Goal: Transaction & Acquisition: Purchase product/service

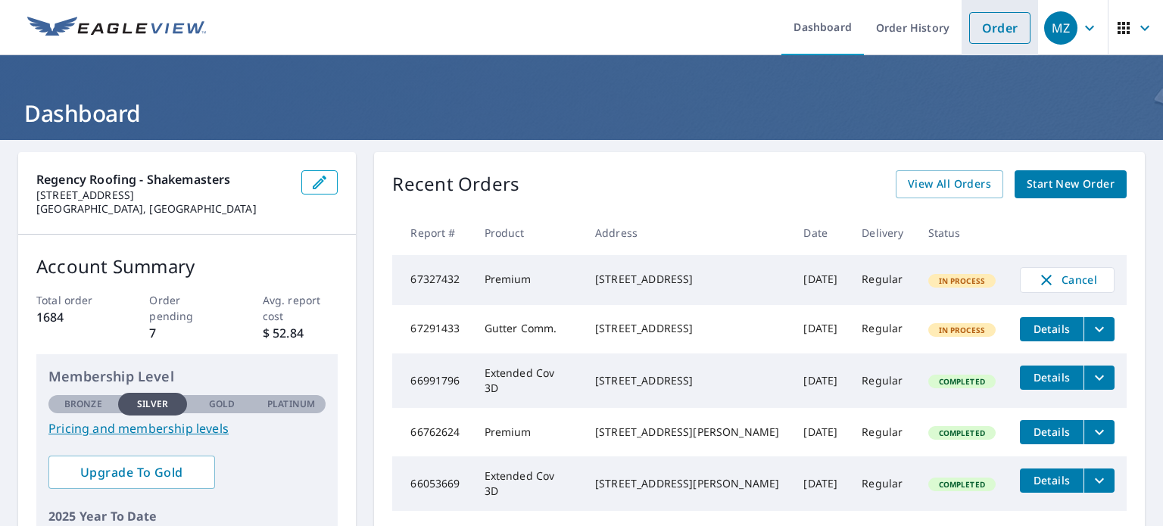
click at [999, 20] on link "Order" at bounding box center [999, 28] width 61 height 32
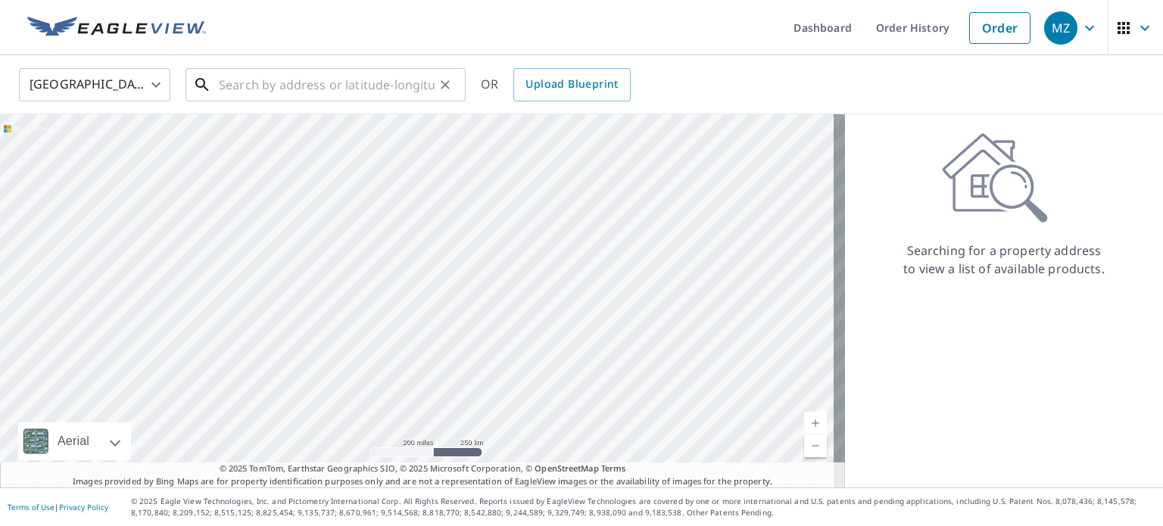
click at [371, 74] on input "text" at bounding box center [327, 85] width 216 height 42
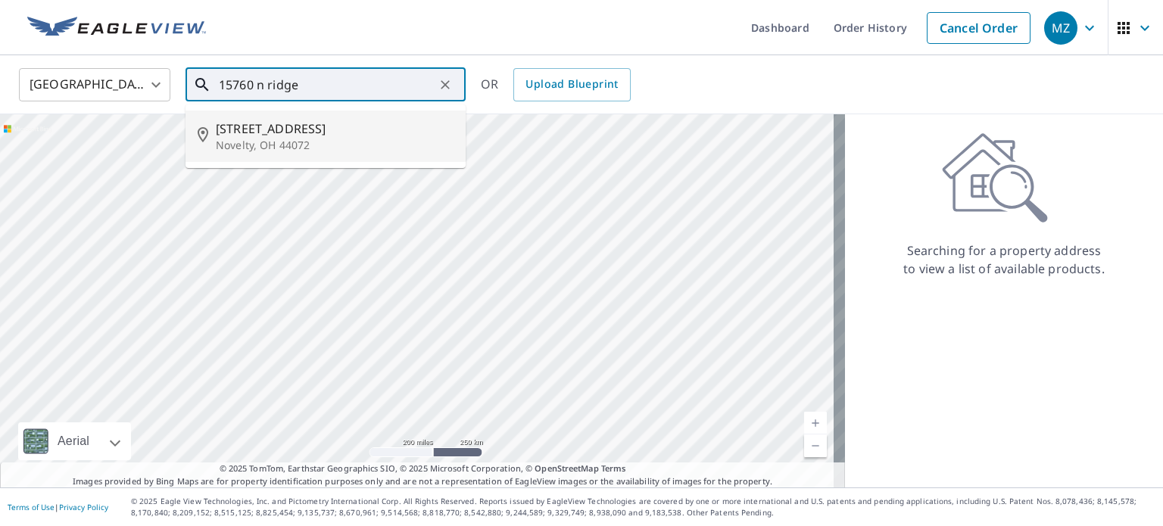
click at [341, 147] on p "Novelty, OH 44072" at bounding box center [335, 145] width 238 height 15
type input "[STREET_ADDRESS][PERSON_NAME]"
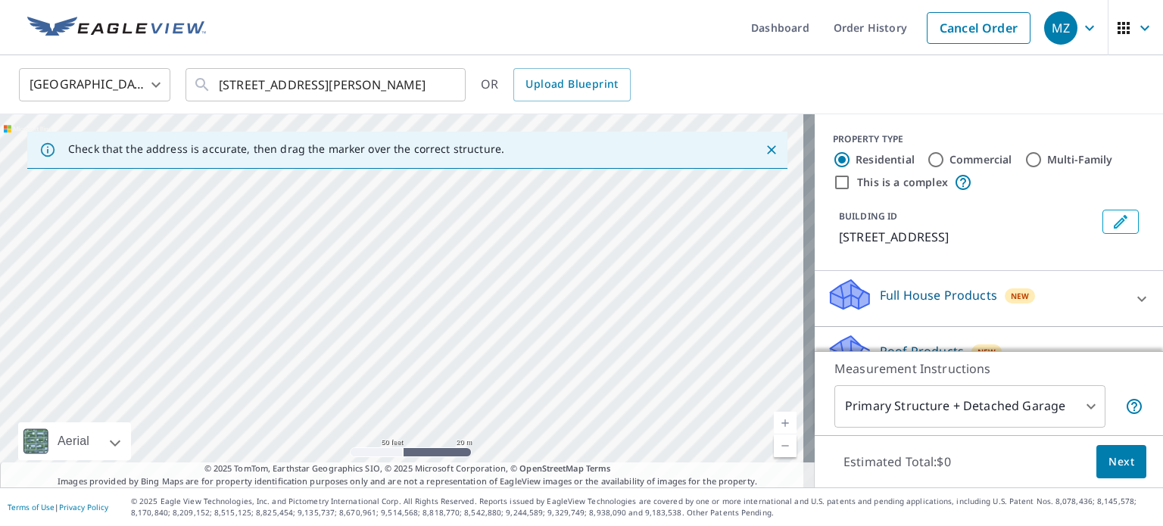
drag, startPoint x: 442, startPoint y: 260, endPoint x: 957, endPoint y: 172, distance: 522.4
click at [957, 172] on div "Check that the address is accurate, then drag the marker over the correct struc…" at bounding box center [581, 300] width 1163 height 373
drag, startPoint x: 672, startPoint y: 238, endPoint x: 924, endPoint y: 184, distance: 257.2
click at [924, 184] on div "Check that the address is accurate, then drag the marker over the correct struc…" at bounding box center [581, 300] width 1163 height 373
drag, startPoint x: 631, startPoint y: 239, endPoint x: 1162, endPoint y: 154, distance: 538.3
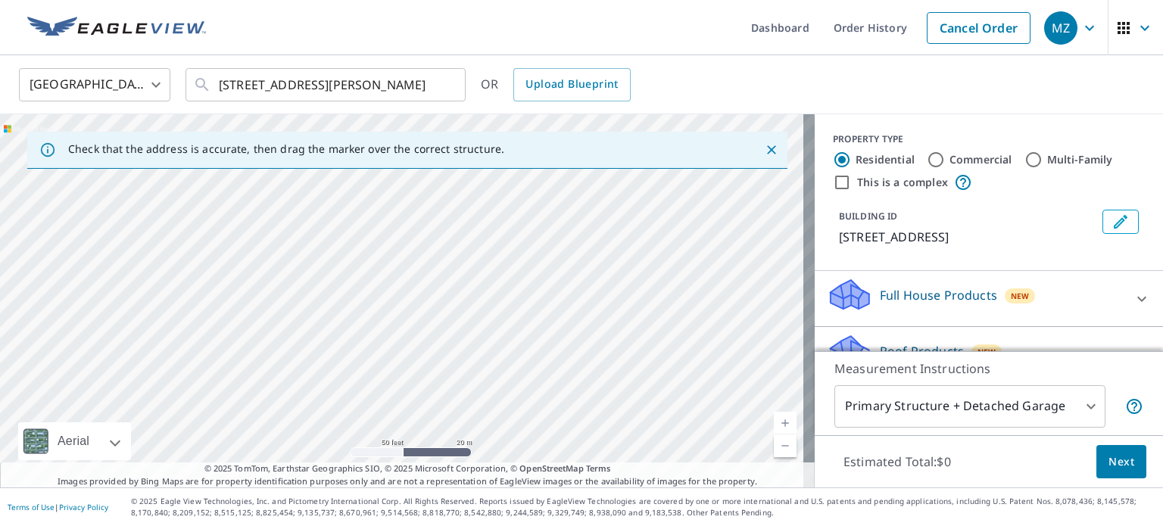
click at [1162, 155] on div "Dashboard Order History Cancel Order MZ [GEOGRAPHIC_DATA] [GEOGRAPHIC_DATA] ​ […" at bounding box center [581, 263] width 1163 height 526
drag, startPoint x: 948, startPoint y: 227, endPoint x: 1162, endPoint y: 167, distance: 222.6
click at [1158, 201] on div "Dashboard Order History Cancel Order MZ [GEOGRAPHIC_DATA] [GEOGRAPHIC_DATA] ​ […" at bounding box center [581, 263] width 1163 height 526
drag, startPoint x: 1162, startPoint y: 210, endPoint x: 1162, endPoint y: 238, distance: 28.0
click at [1162, 212] on div "Dashboard Order History Cancel Order MZ [GEOGRAPHIC_DATA] [GEOGRAPHIC_DATA] ​ […" at bounding box center [581, 263] width 1163 height 526
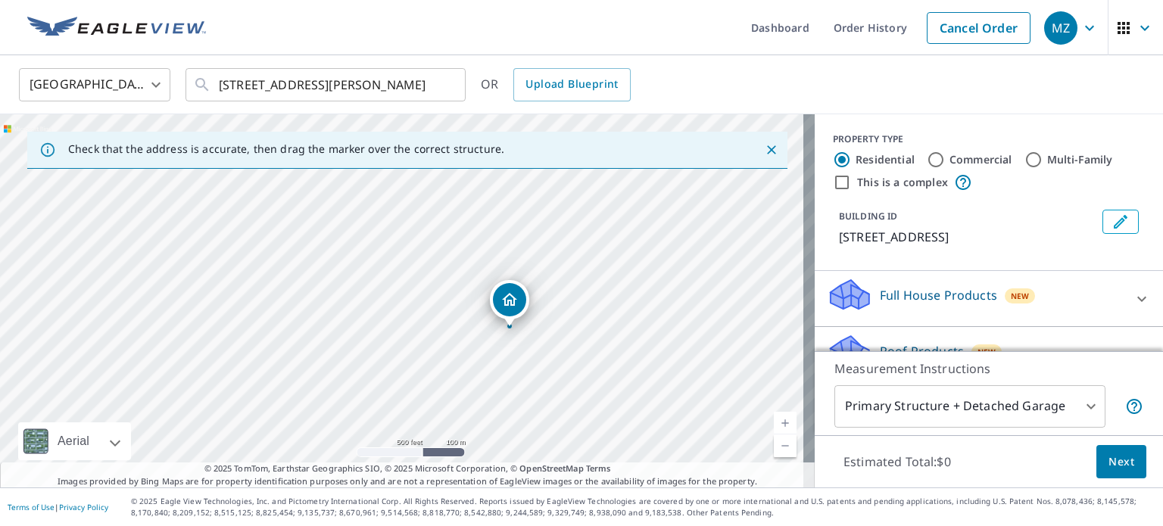
drag, startPoint x: 590, startPoint y: 284, endPoint x: 645, endPoint y: 281, distance: 55.3
click at [645, 281] on div "[STREET_ADDRESS][PERSON_NAME]" at bounding box center [407, 300] width 815 height 373
click at [653, 204] on div "[STREET_ADDRESS][PERSON_NAME]" at bounding box center [407, 300] width 815 height 373
drag, startPoint x: 406, startPoint y: 335, endPoint x: 827, endPoint y: 329, distance: 421.0
click at [827, 329] on div "Check that the address is accurate, then drag the marker over the correct struc…" at bounding box center [581, 300] width 1163 height 373
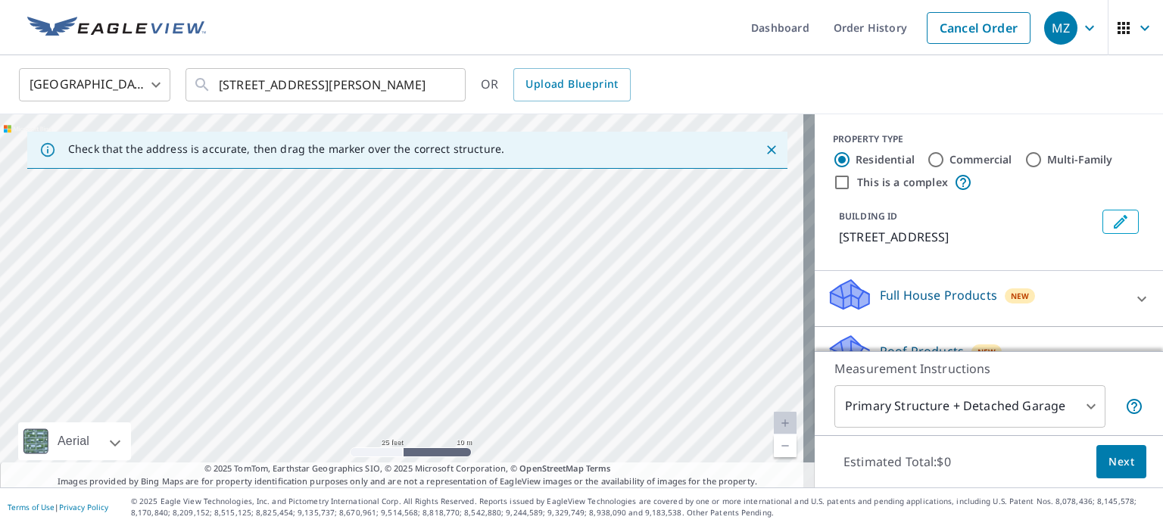
drag, startPoint x: 401, startPoint y: 320, endPoint x: 1133, endPoint y: 296, distance: 731.7
click at [1133, 296] on div "Check that the address is accurate, then drag the marker over the correct struc…" at bounding box center [581, 300] width 1163 height 373
drag, startPoint x: 696, startPoint y: 356, endPoint x: 812, endPoint y: 137, distance: 247.6
click at [812, 137] on div "Check that the address is accurate, then drag the marker over the correct struc…" at bounding box center [581, 300] width 1163 height 373
drag, startPoint x: 751, startPoint y: 241, endPoint x: 768, endPoint y: 237, distance: 17.1
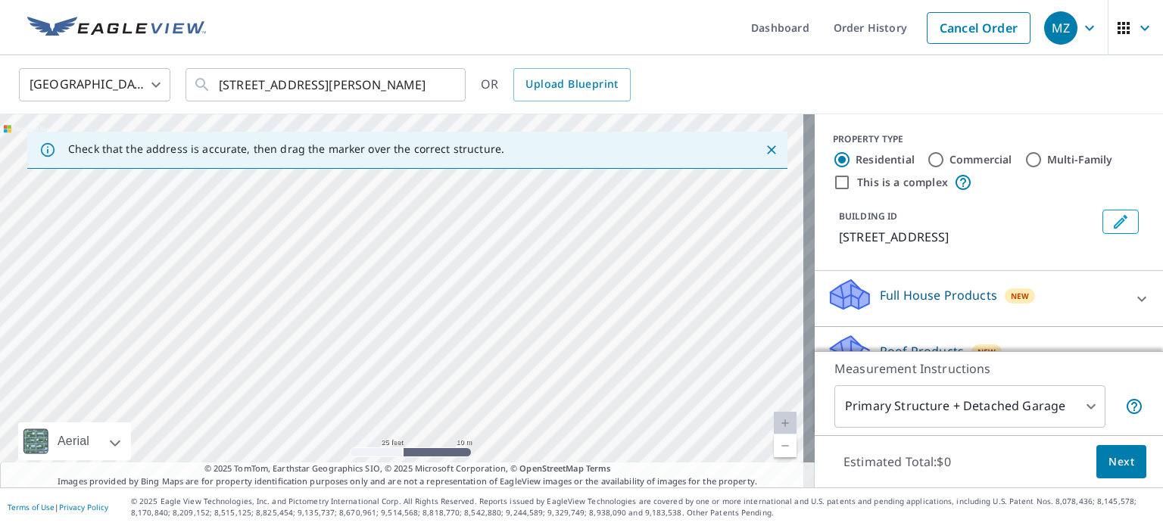
click at [768, 237] on div "[STREET_ADDRESS][PERSON_NAME]" at bounding box center [407, 300] width 815 height 373
drag, startPoint x: 581, startPoint y: 241, endPoint x: 803, endPoint y: 471, distance: 319.6
click at [803, 471] on div "Check that the address is accurate, then drag the marker over the correct struc…" at bounding box center [581, 300] width 1163 height 373
drag, startPoint x: 766, startPoint y: 407, endPoint x: 968, endPoint y: 497, distance: 220.6
click at [968, 503] on div "Dashboard Order History Cancel Order MZ [GEOGRAPHIC_DATA] [GEOGRAPHIC_DATA] ​ […" at bounding box center [581, 263] width 1163 height 526
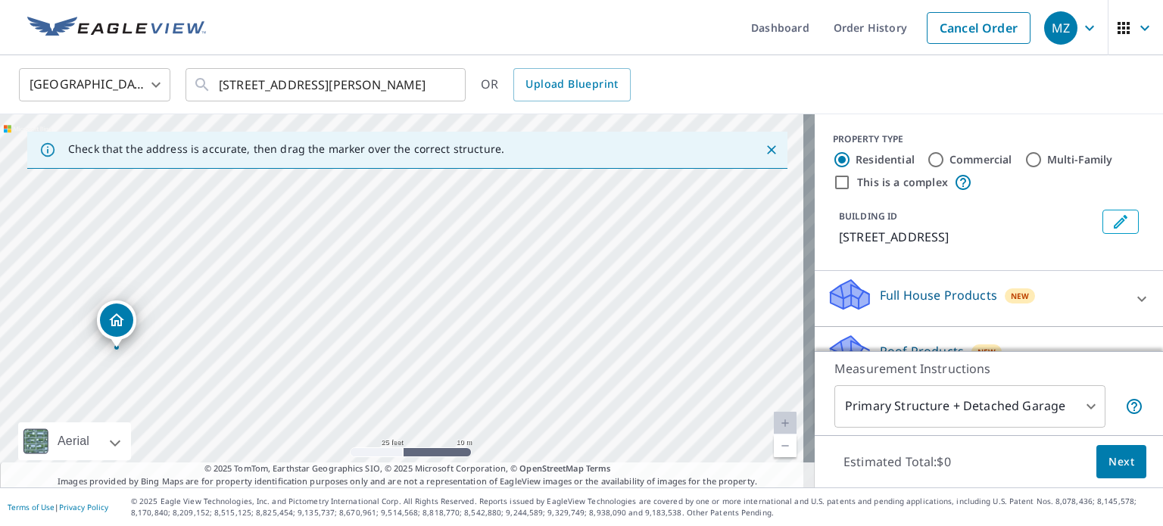
drag, startPoint x: 748, startPoint y: 410, endPoint x: 980, endPoint y: 445, distance: 234.3
click at [980, 445] on div "Check that the address is accurate, then drag the marker over the correct struc…" at bounding box center [581, 300] width 1163 height 373
